Goal: Register for event/course

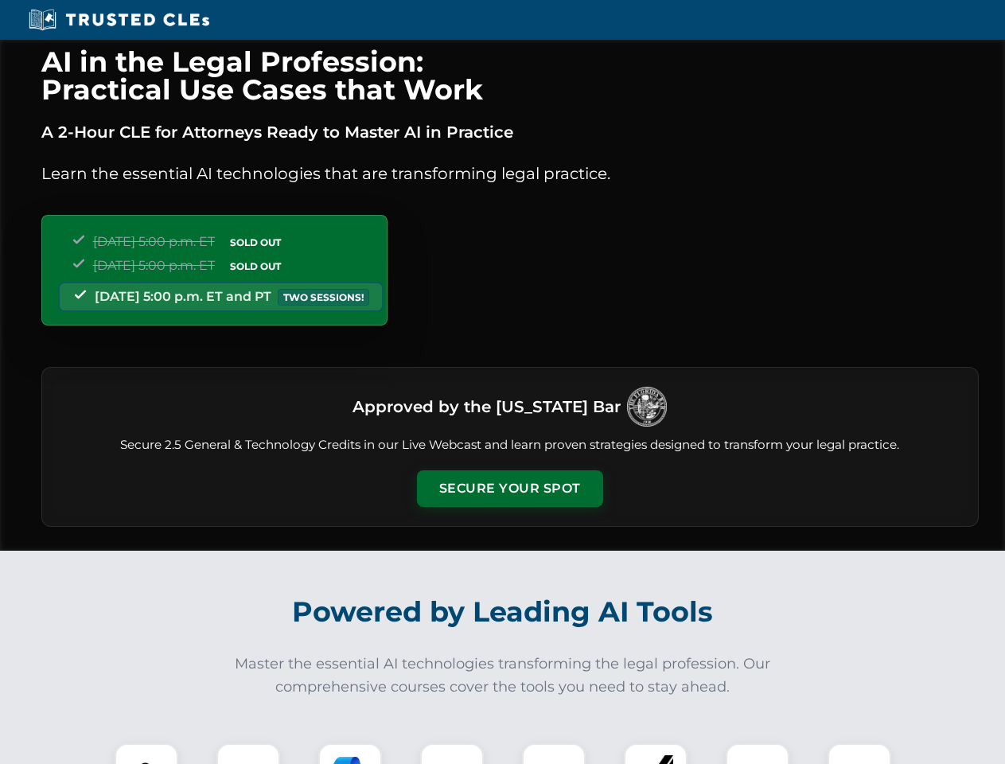
click at [509, 488] on button "Secure Your Spot" at bounding box center [510, 488] width 186 height 37
click at [146, 753] on img at bounding box center [146, 775] width 46 height 46
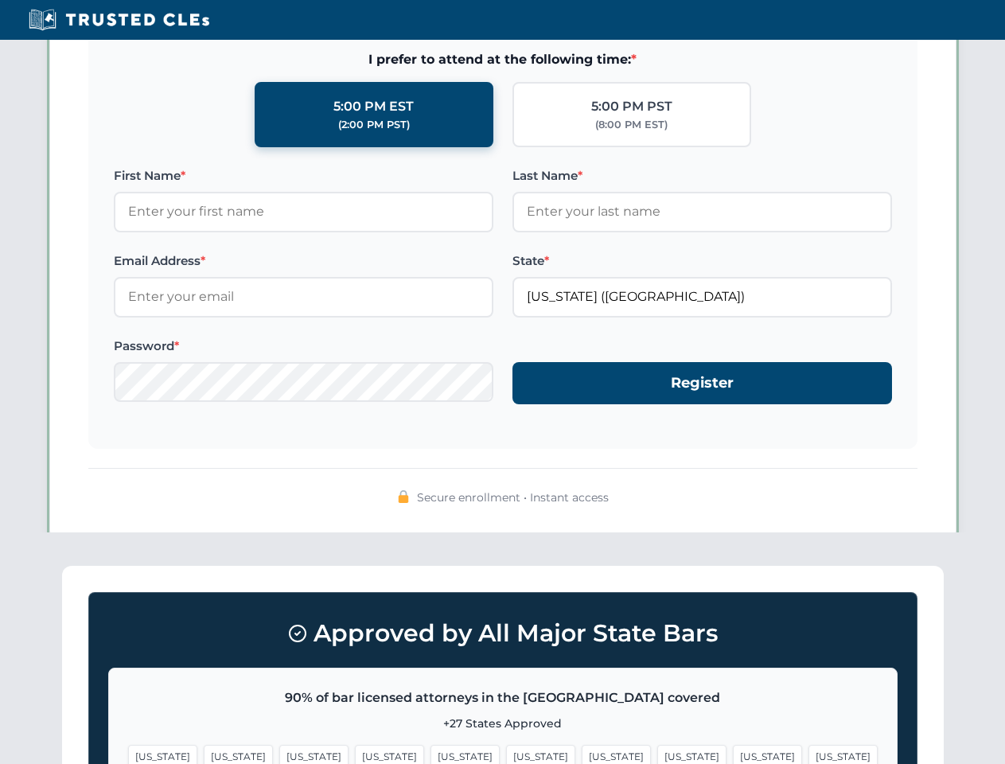
click at [582, 753] on span "[US_STATE]" at bounding box center [616, 756] width 69 height 23
click at [733, 753] on span "[US_STATE]" at bounding box center [767, 756] width 69 height 23
